Goal: Task Accomplishment & Management: Complete application form

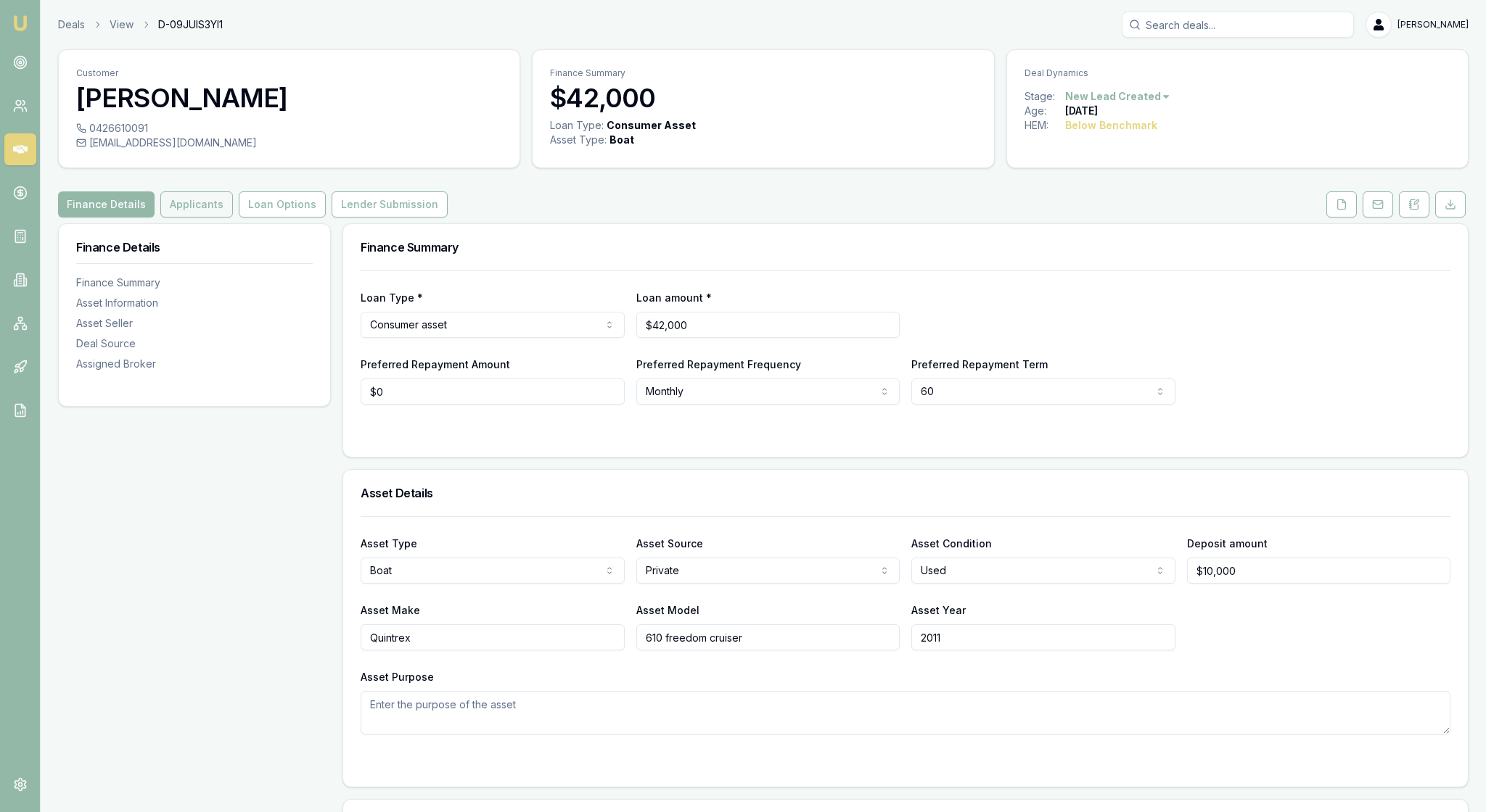
click at [233, 217] on button "Applicants" at bounding box center [197, 204] width 73 height 26
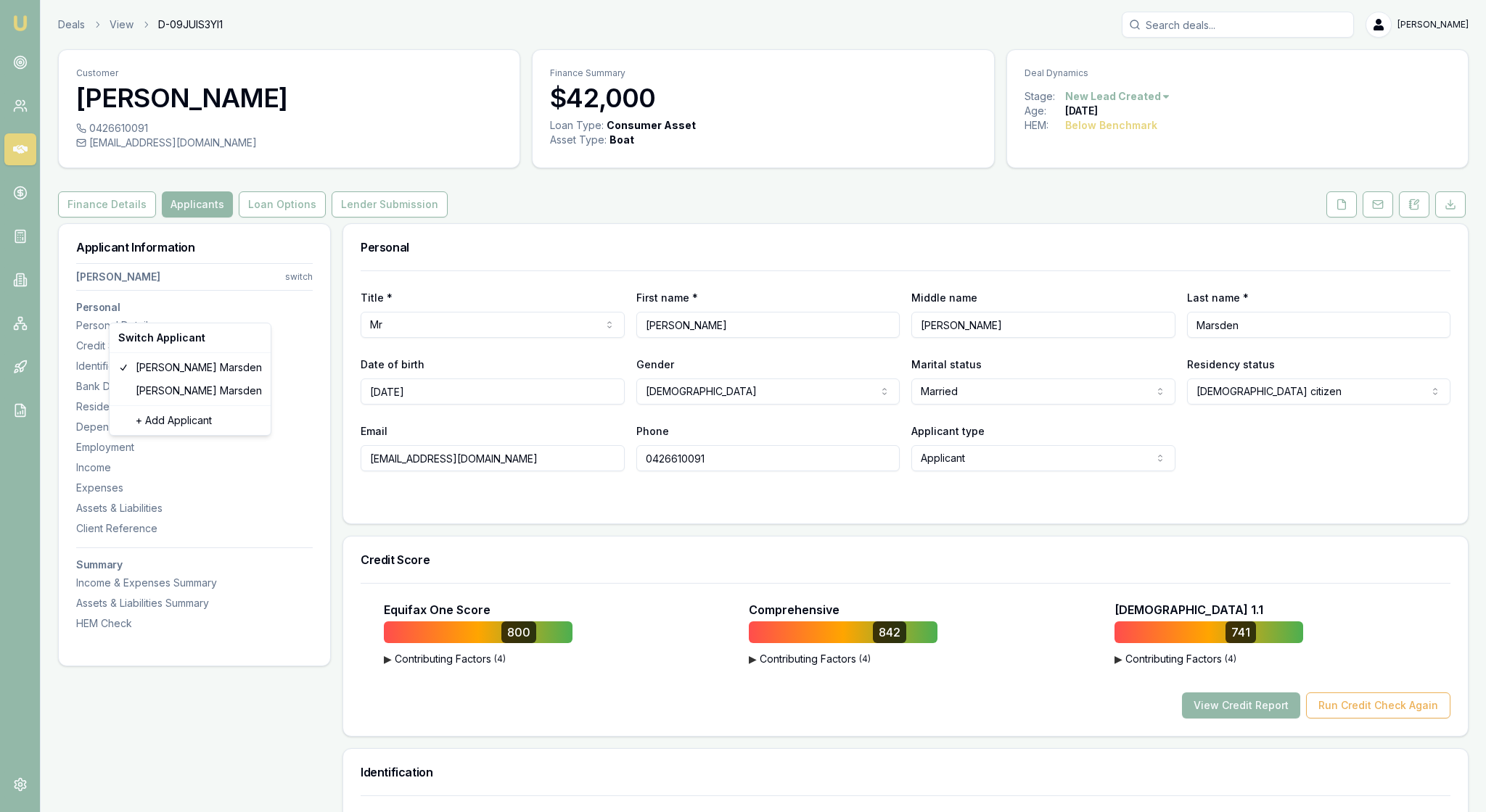
click at [304, 308] on html "Emu Broker Deals View D-09JUIS3YI1 [PERSON_NAME] Toggle Menu Customer [PERSON_N…" at bounding box center [743, 406] width 1486 height 812
click at [217, 396] on div "[PERSON_NAME]" at bounding box center [190, 391] width 155 height 23
select select "Mrs"
select select "[DEMOGRAPHIC_DATA]"
type input "[PERSON_NAME]"
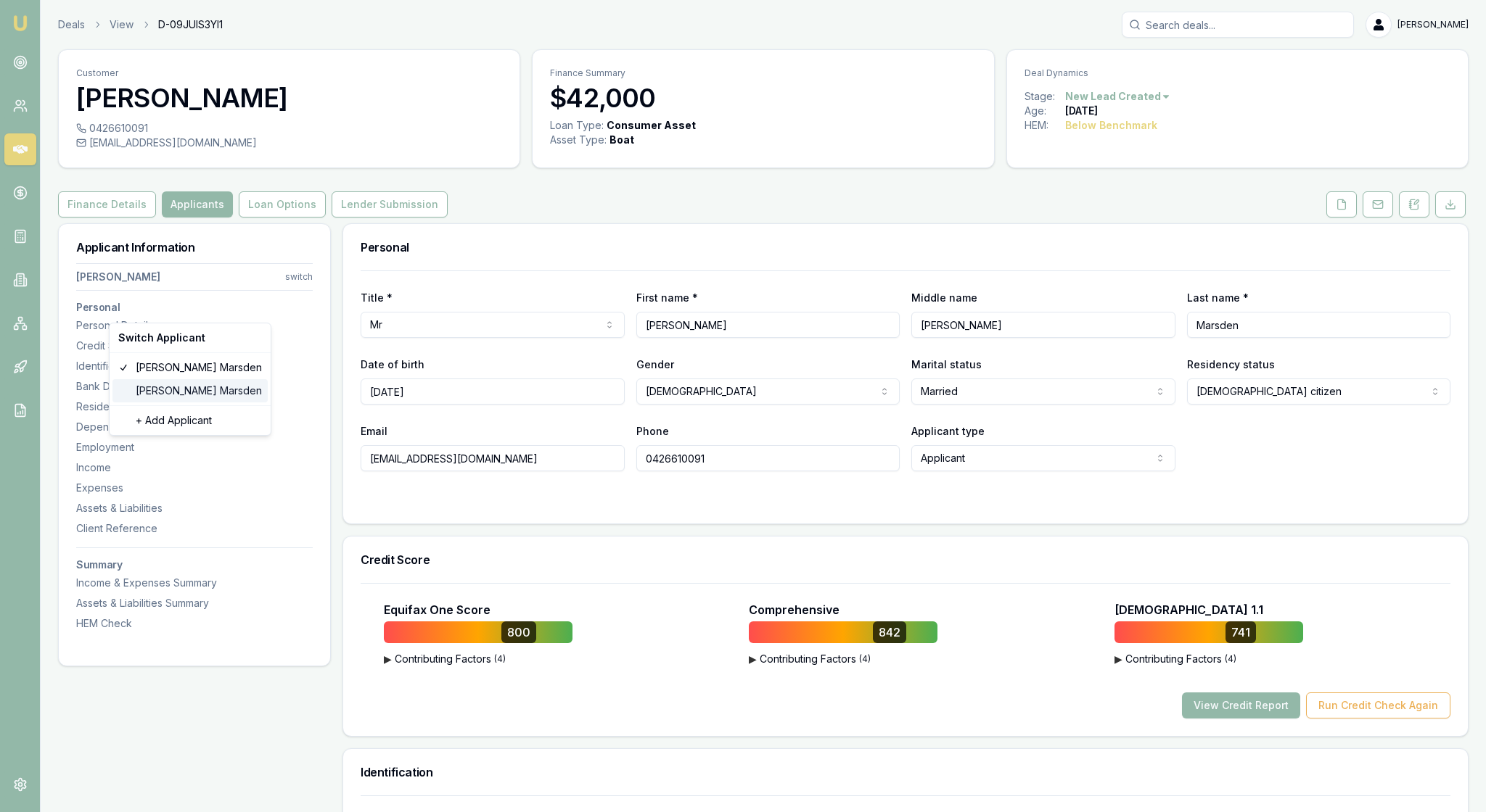
type input "[PERSON_NAME]"
type input "Marsden"
type input "[DATE]"
type input "[EMAIL_ADDRESS][DOMAIN_NAME]"
type input "0458918300"
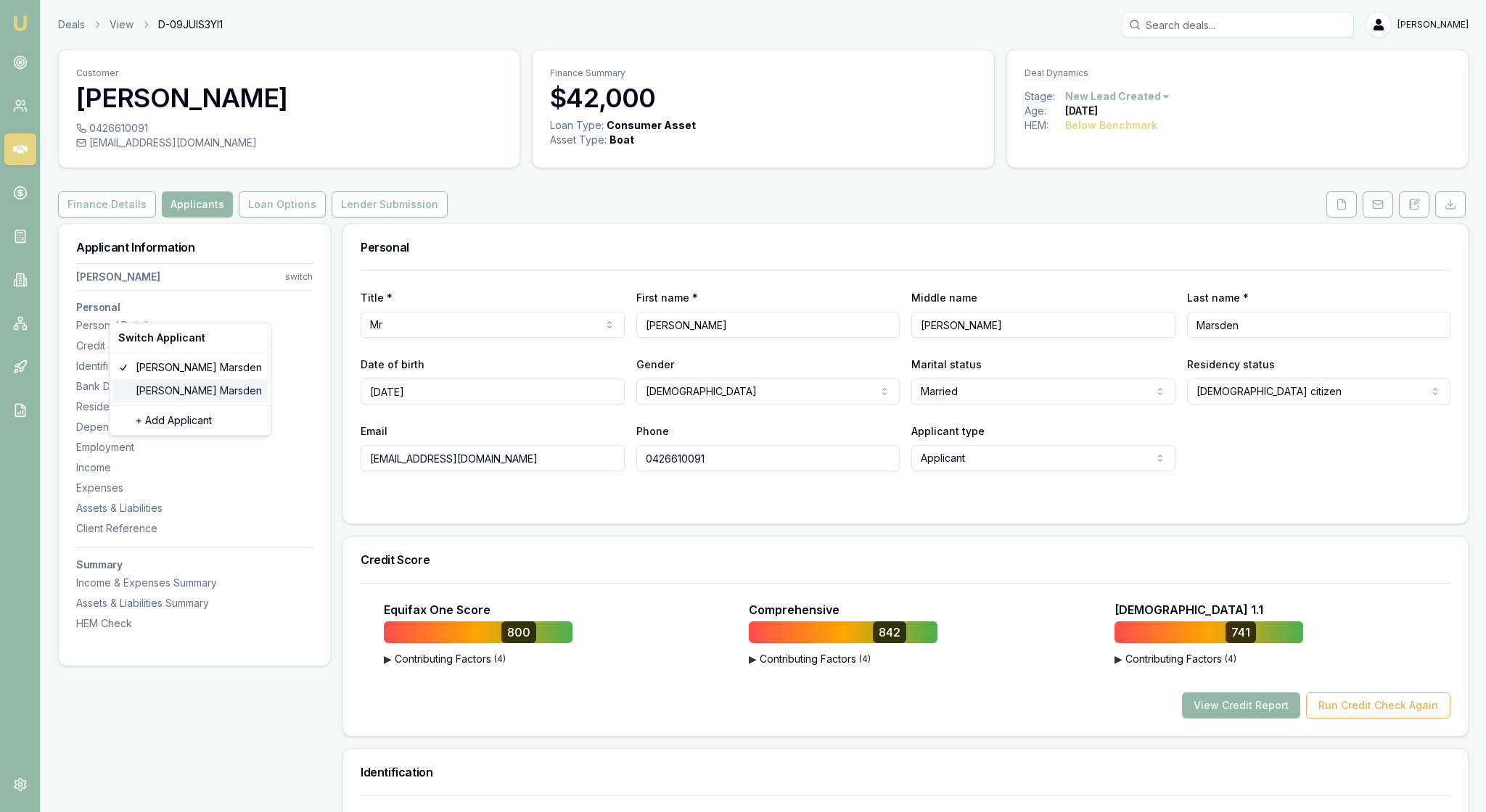
type input "144868100"
type input "[DATE]"
type input "705BF68ACB"
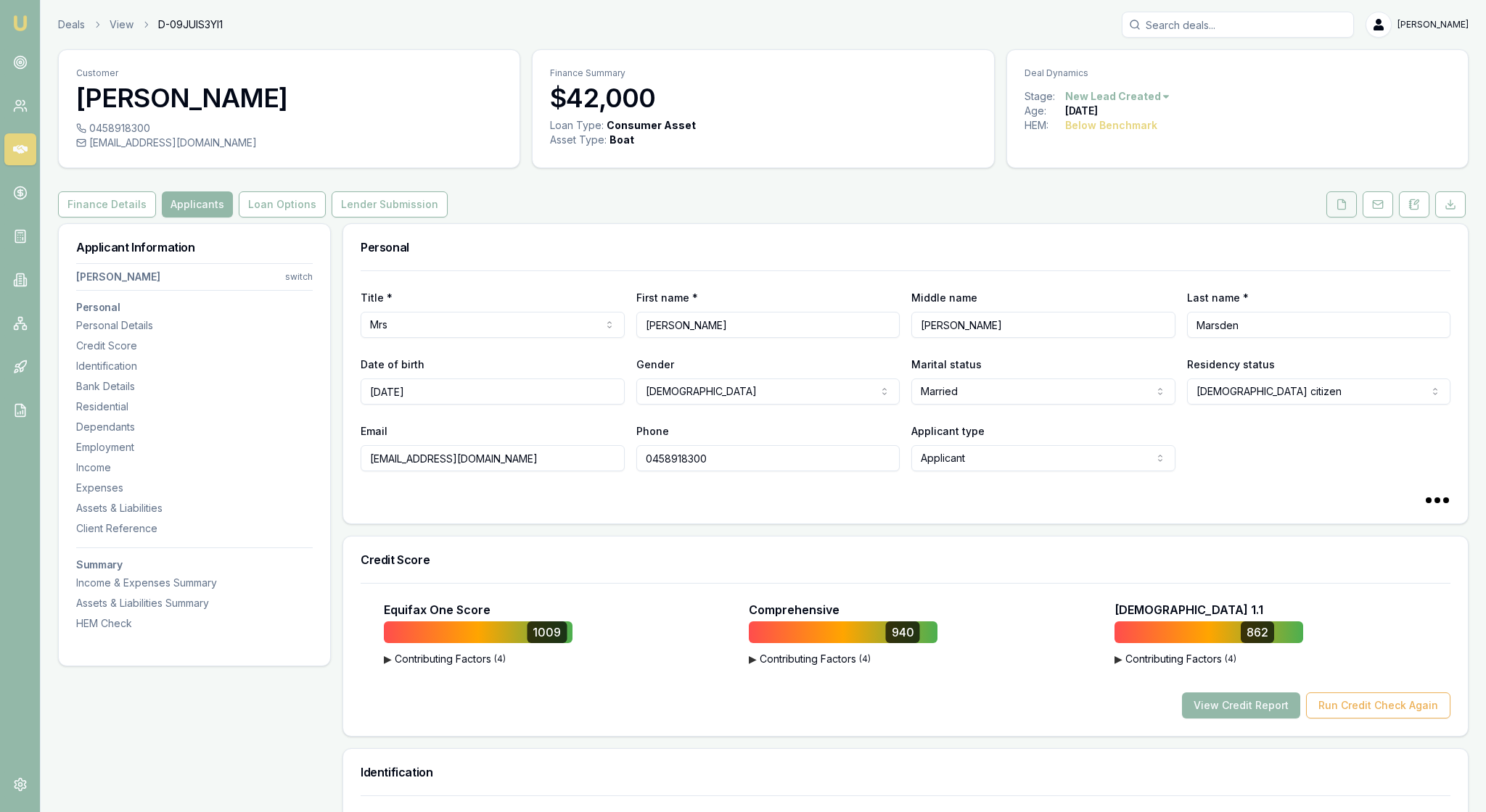
click at [1326, 217] on button at bounding box center [1341, 204] width 31 height 26
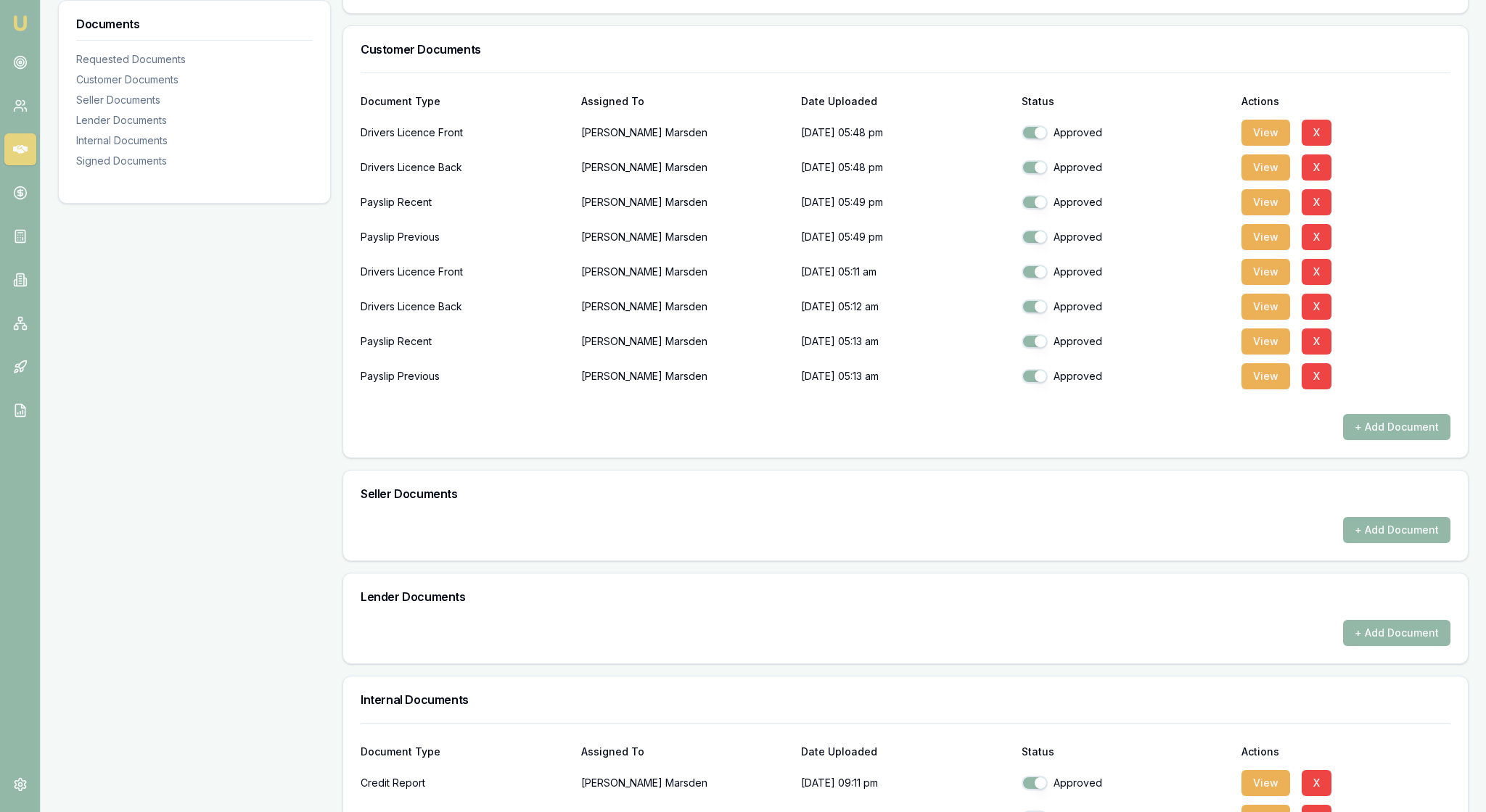
scroll to position [348, 0]
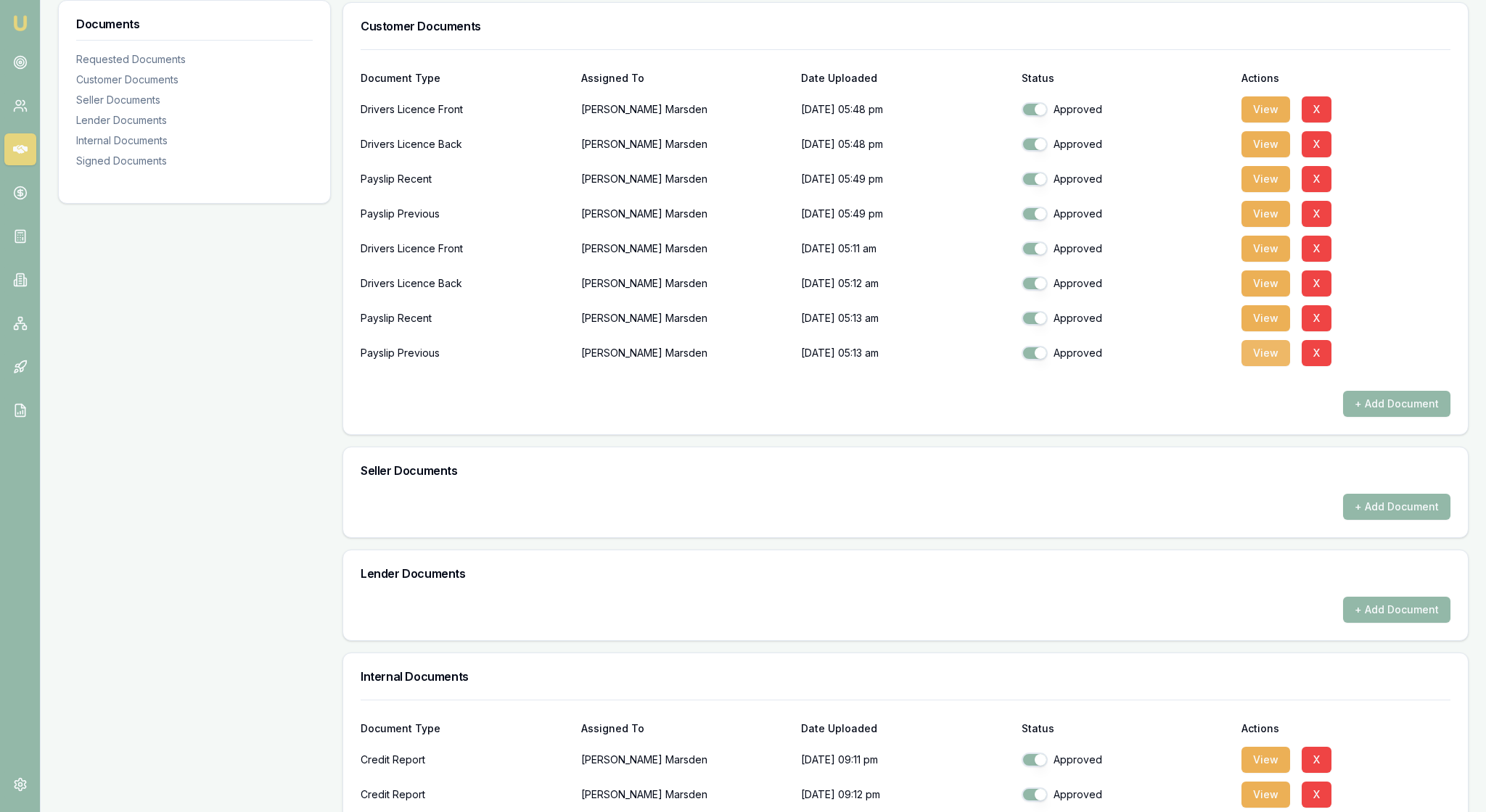
click at [1272, 366] on button "View" at bounding box center [1265, 353] width 48 height 26
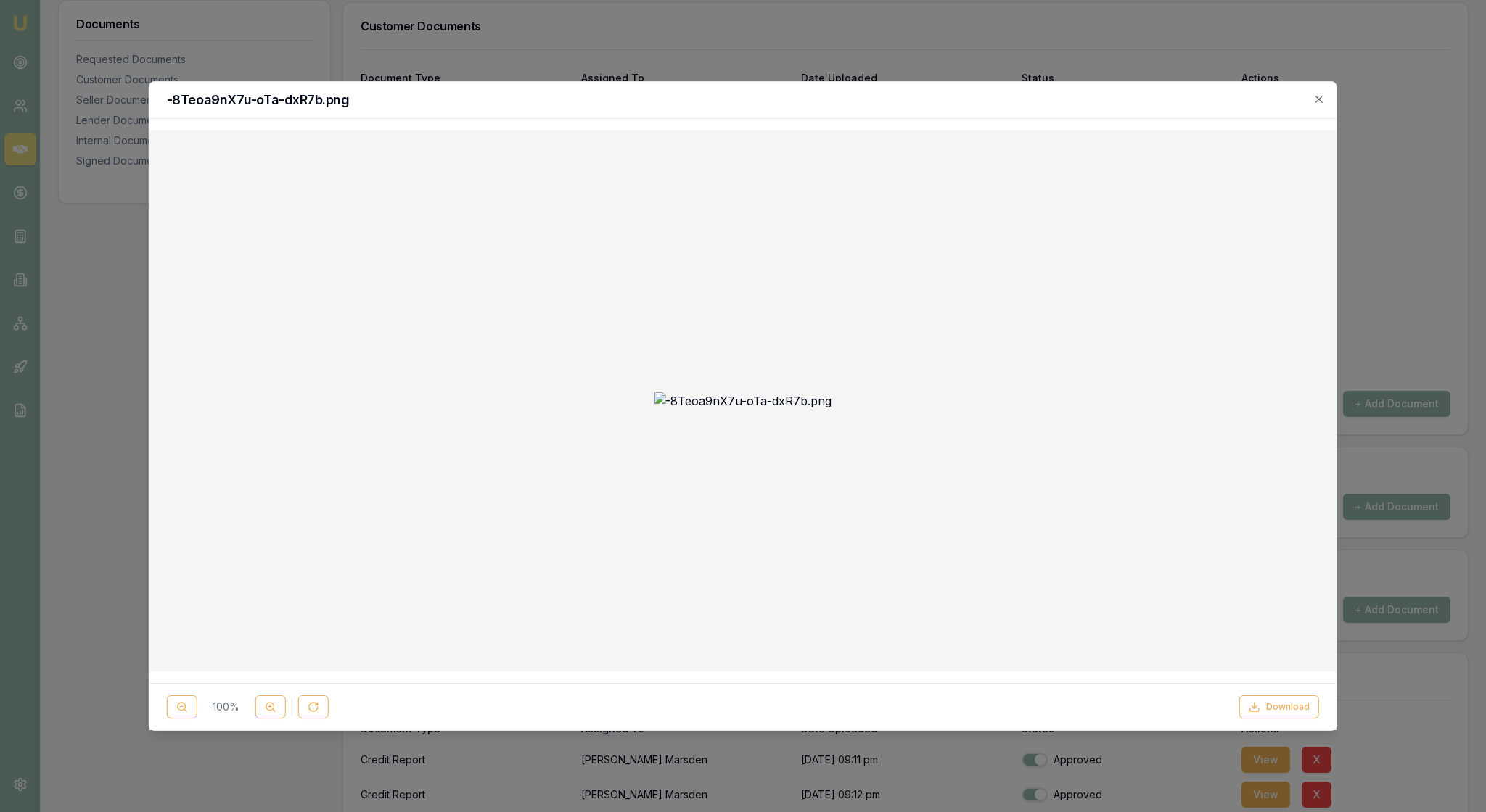
click at [1137, 457] on div at bounding box center [743, 401] width 1164 height 518
click at [277, 702] on icon at bounding box center [270, 707] width 12 height 12
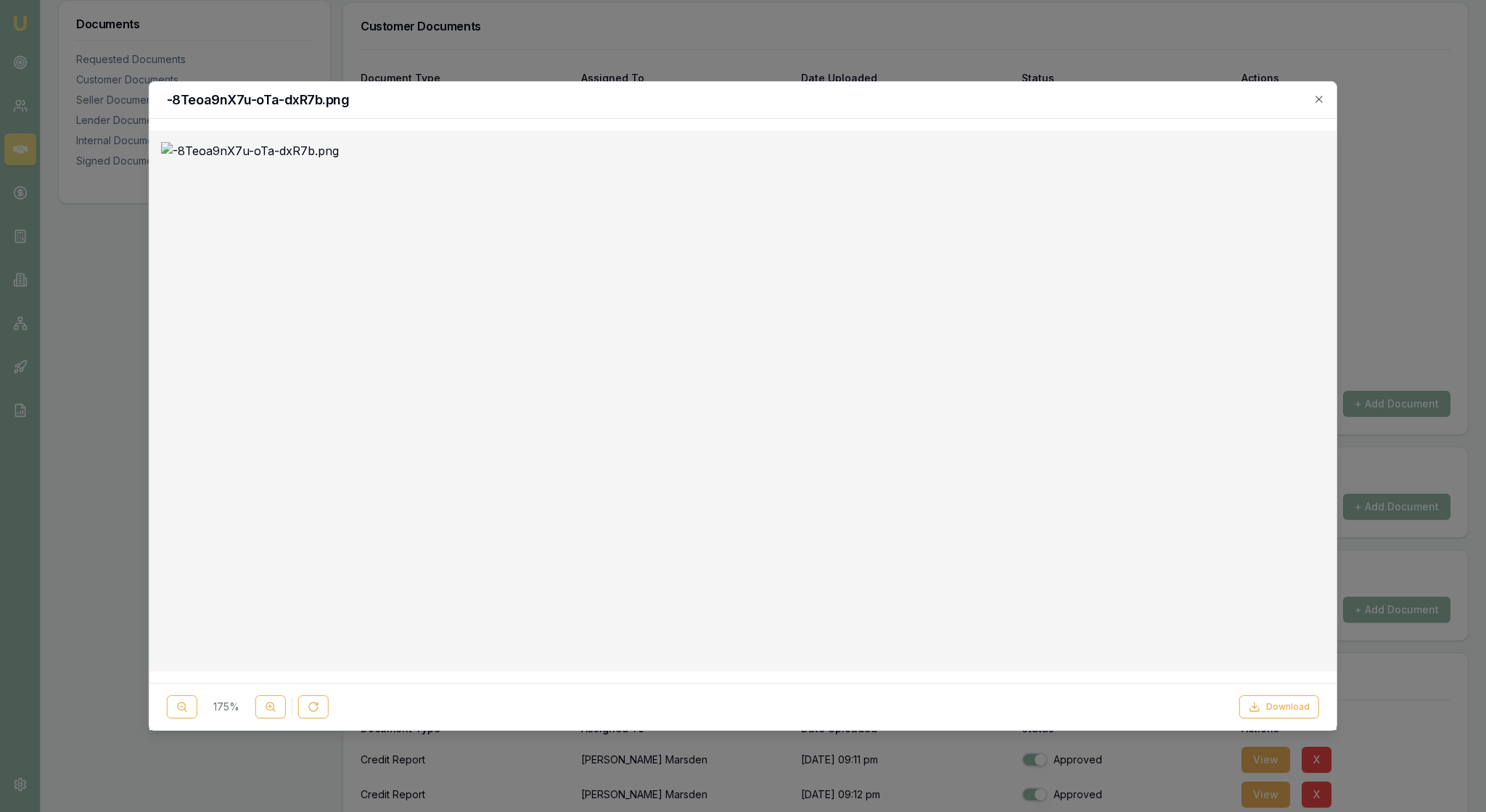
drag, startPoint x: 1017, startPoint y: 584, endPoint x: 1017, endPoint y: 576, distance: 8.0
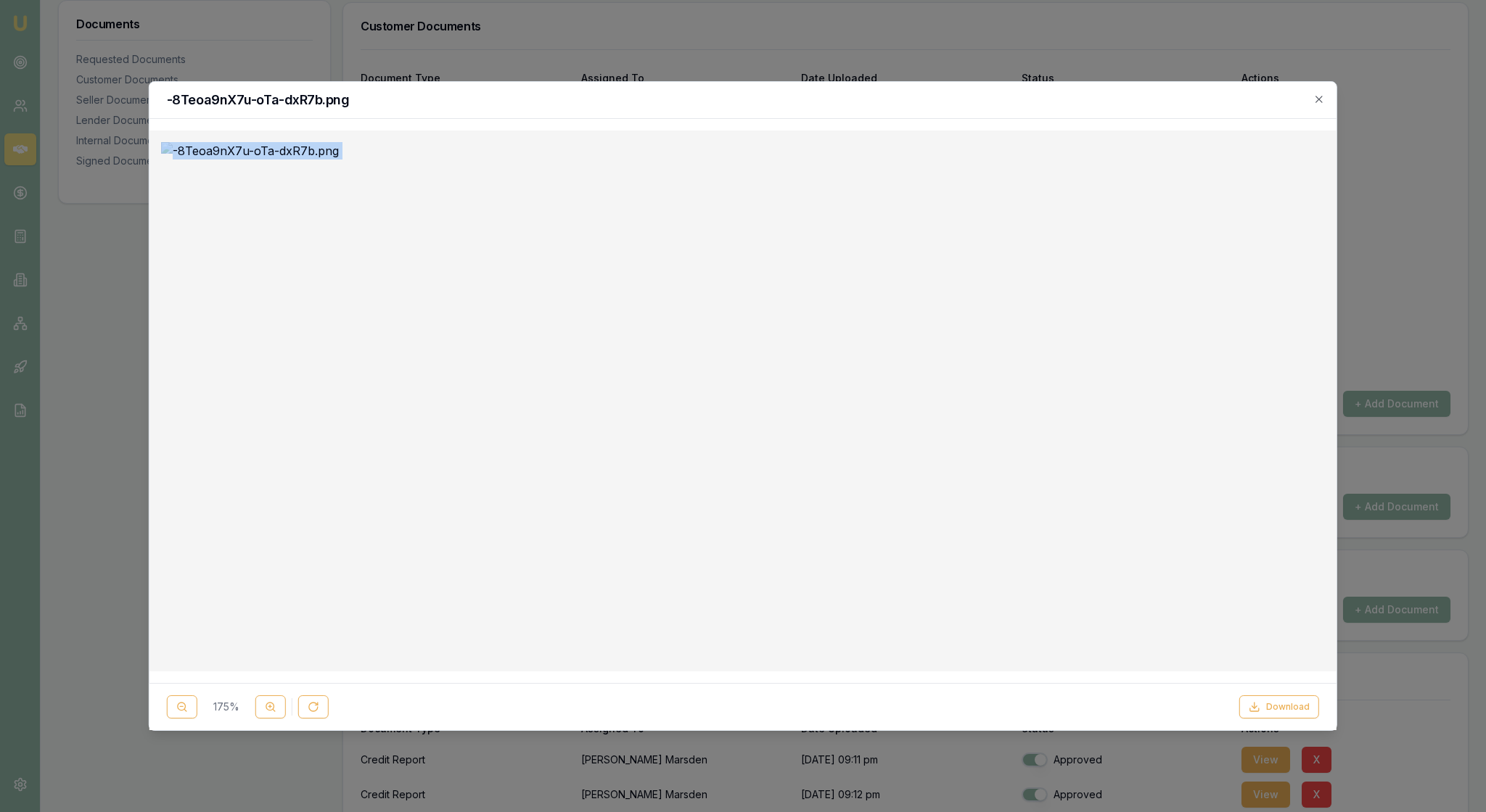
click at [186, 703] on circle at bounding box center [182, 707] width 8 height 8
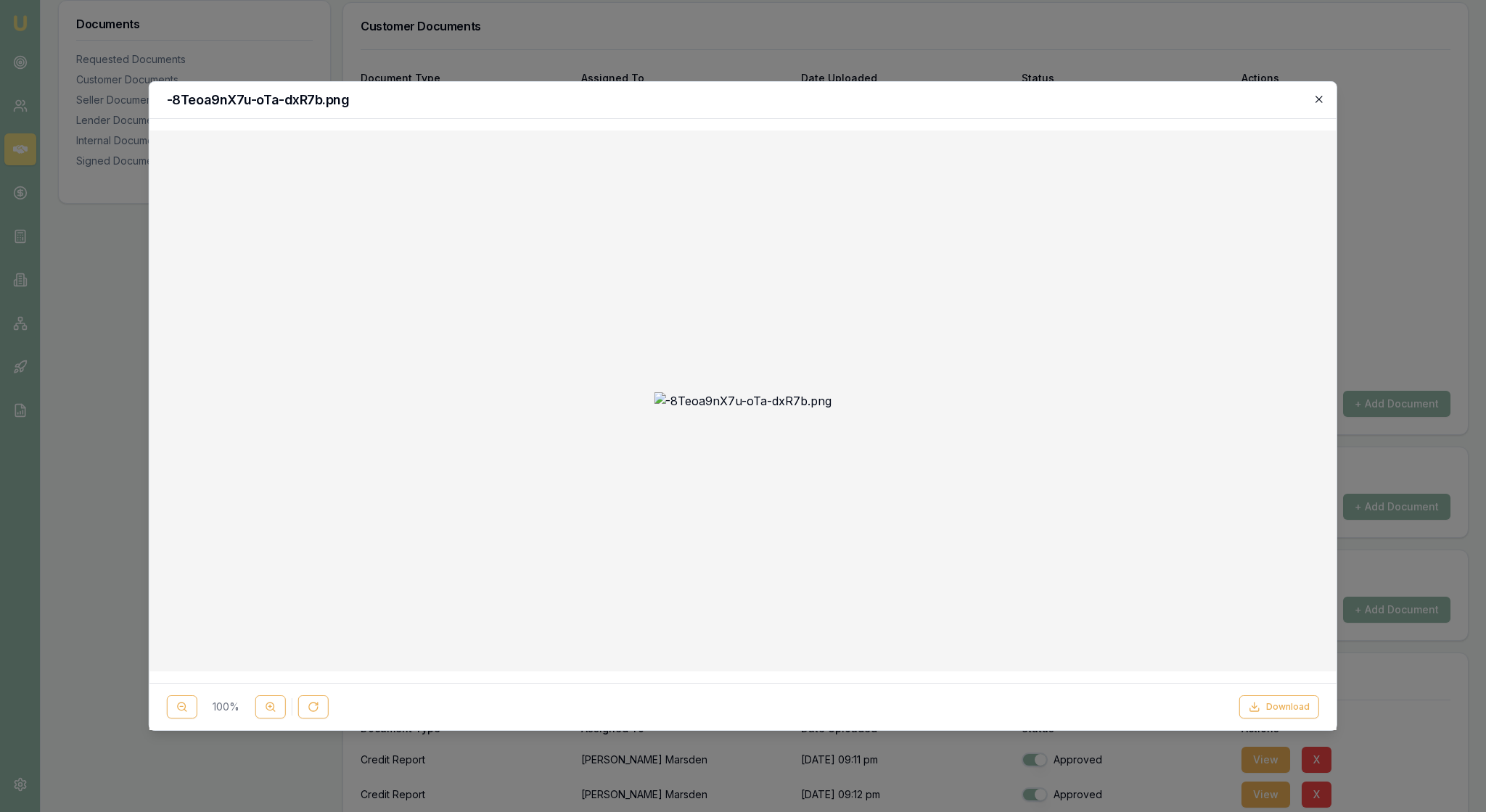
click at [1313, 97] on icon "button" at bounding box center [1318, 99] width 12 height 12
